Goal: Find specific fact: Find specific fact

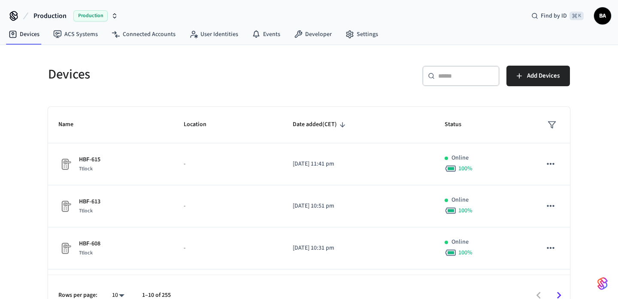
click at [466, 83] on div "​ ​" at bounding box center [460, 76] width 77 height 21
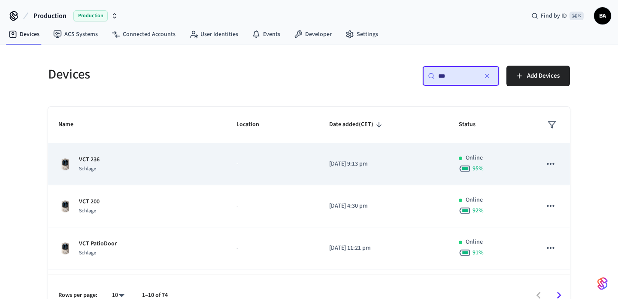
type input "***"
click at [88, 160] on p "VCT 236" at bounding box center [89, 159] width 21 height 9
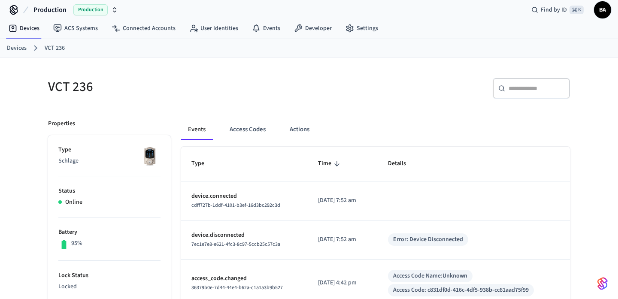
scroll to position [10, 0]
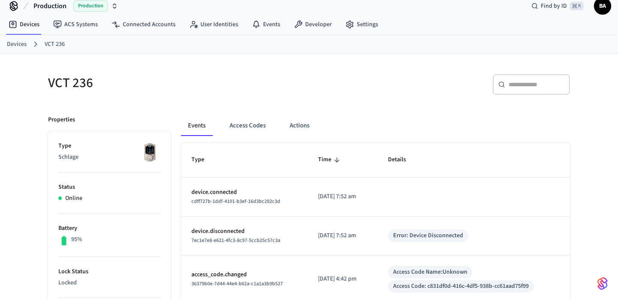
click at [252, 136] on div "Events Access Codes Actions" at bounding box center [375, 128] width 389 height 27
click at [252, 132] on button "Access Codes" at bounding box center [248, 125] width 50 height 21
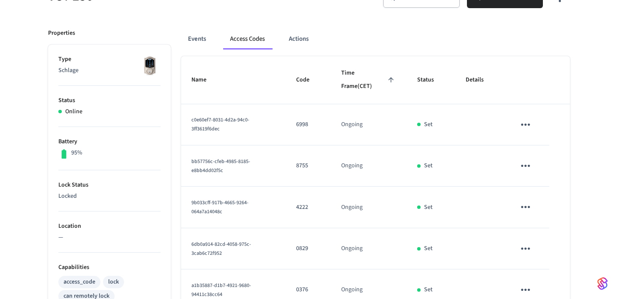
scroll to position [0, 0]
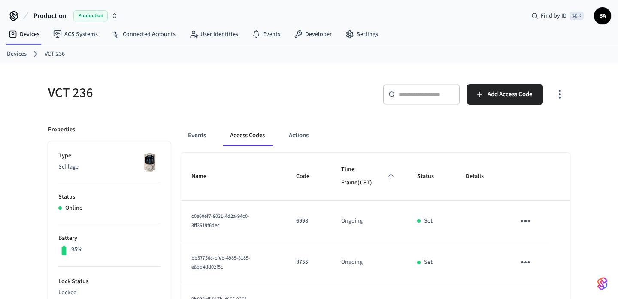
click at [76, 96] on h5 "VCT 236" at bounding box center [176, 93] width 256 height 18
copy div "VCT 236"
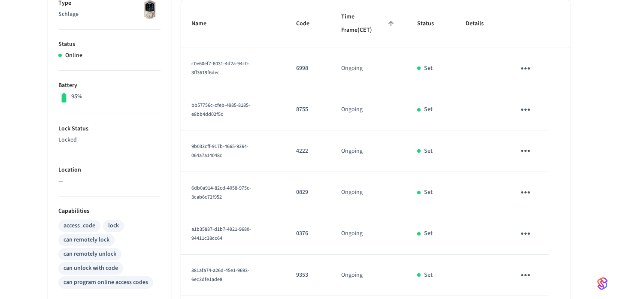
scroll to position [64, 0]
